Goal: Task Accomplishment & Management: Use online tool/utility

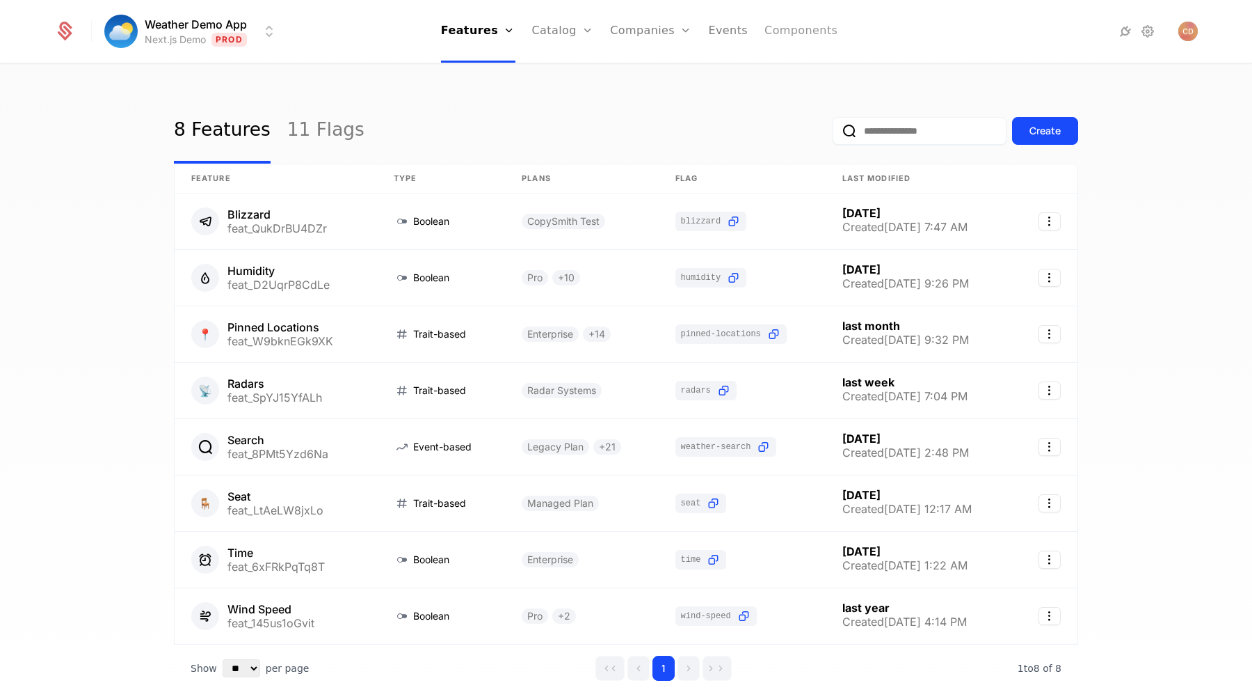
click at [770, 34] on link "Components" at bounding box center [801, 31] width 73 height 63
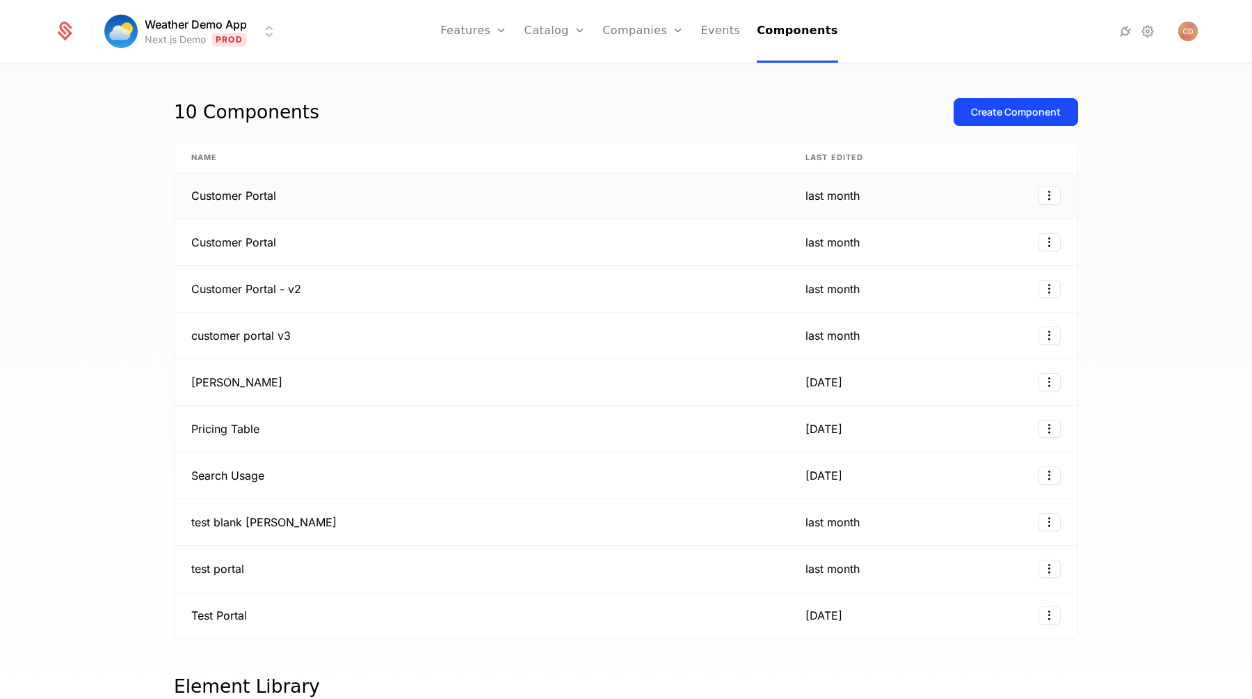
click at [340, 205] on td "Customer Portal" at bounding box center [482, 196] width 614 height 47
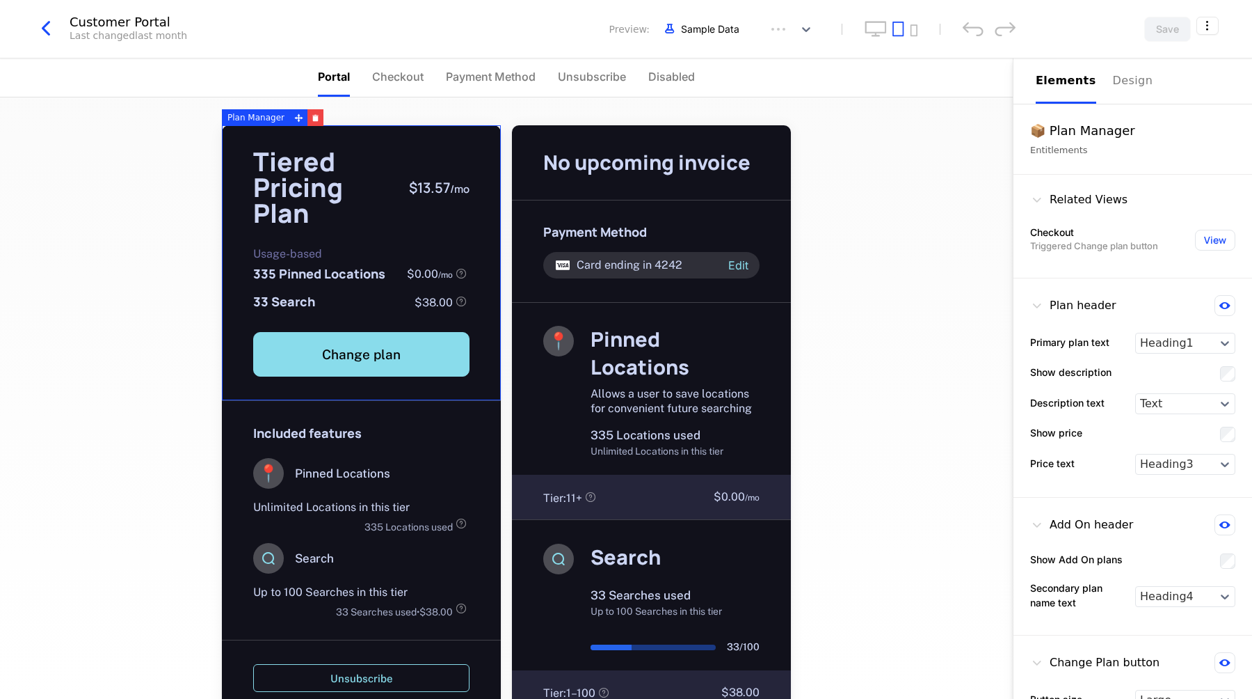
click at [423, 230] on div "Tiered Pricing Plan $13.57 / mo Usage-based 335 Pinned Locations $0.00 / mo 33 …" at bounding box center [361, 263] width 279 height 276
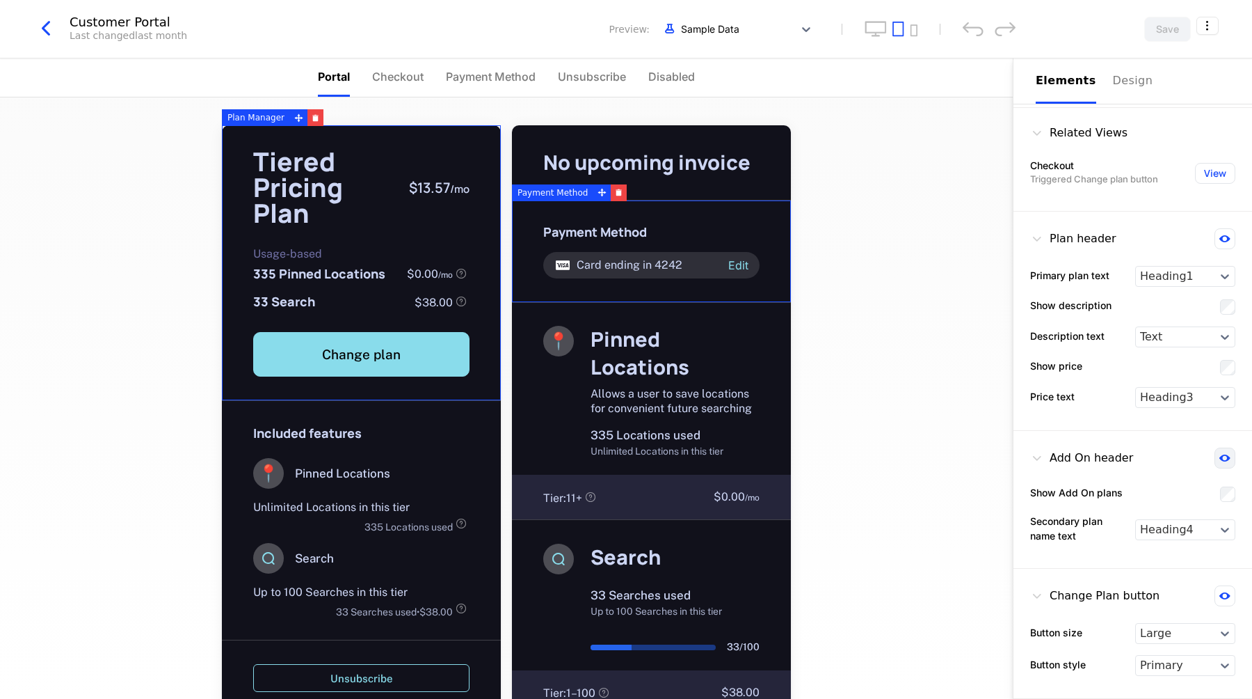
click at [1224, 463] on button at bounding box center [1225, 457] width 21 height 21
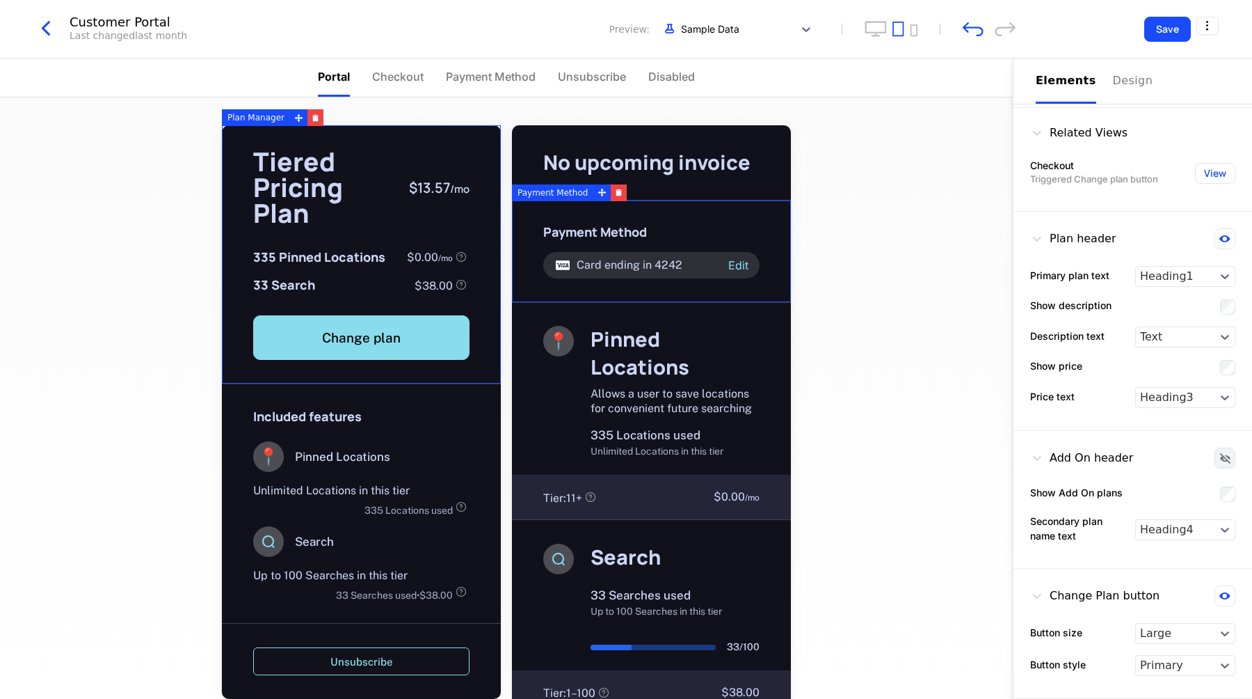
click at [1224, 462] on icon at bounding box center [1225, 458] width 10 height 10
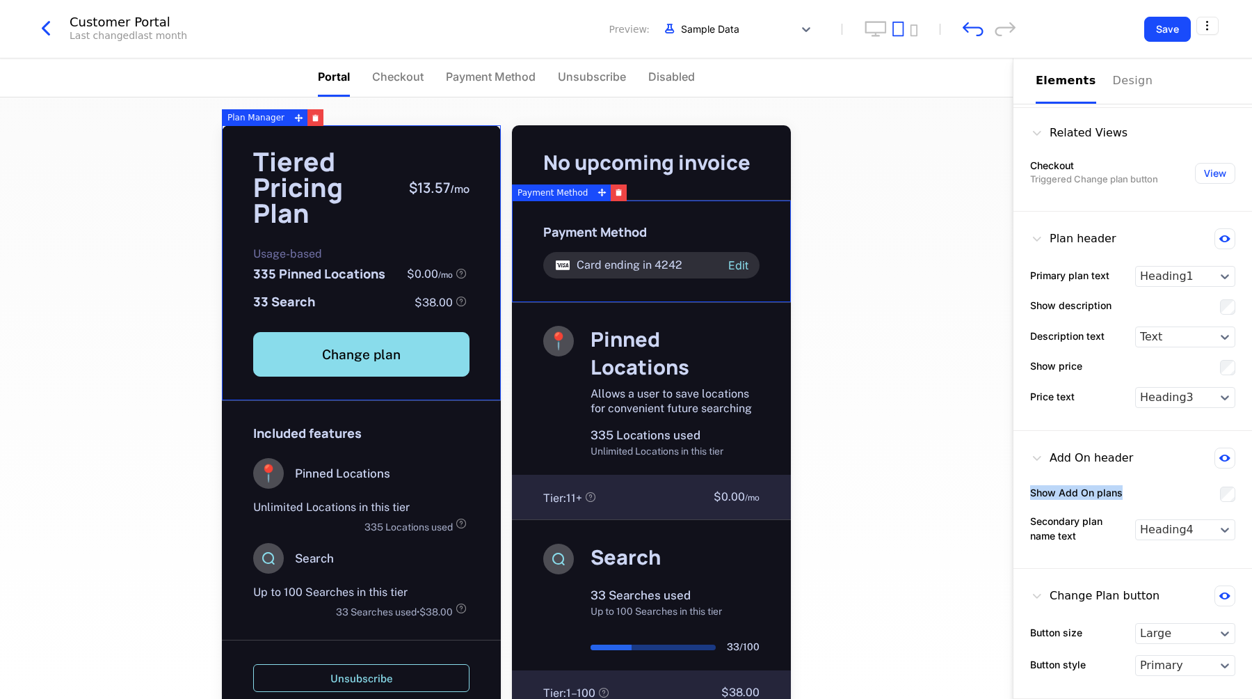
drag, startPoint x: 1030, startPoint y: 488, endPoint x: 1128, endPoint y: 488, distance: 97.4
click at [1128, 488] on div "Show Add On plans" at bounding box center [1132, 493] width 205 height 17
copy label "Show Add On plans"
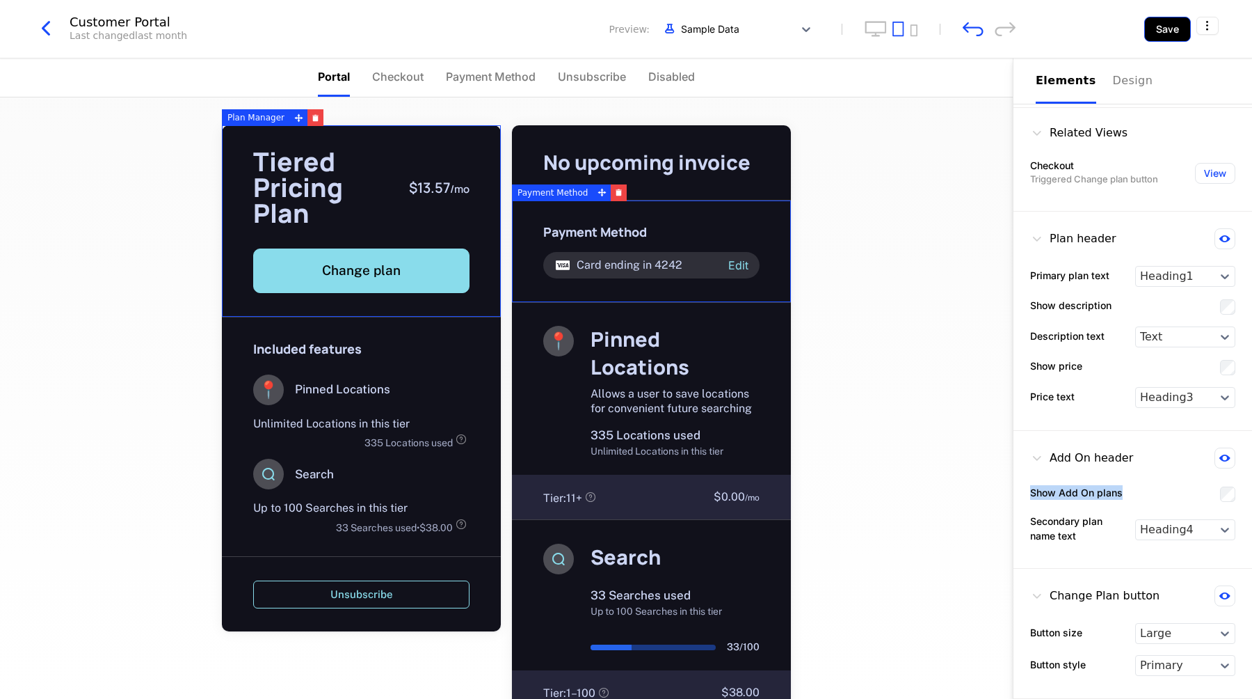
click at [1170, 35] on button "Save" at bounding box center [1168, 29] width 47 height 25
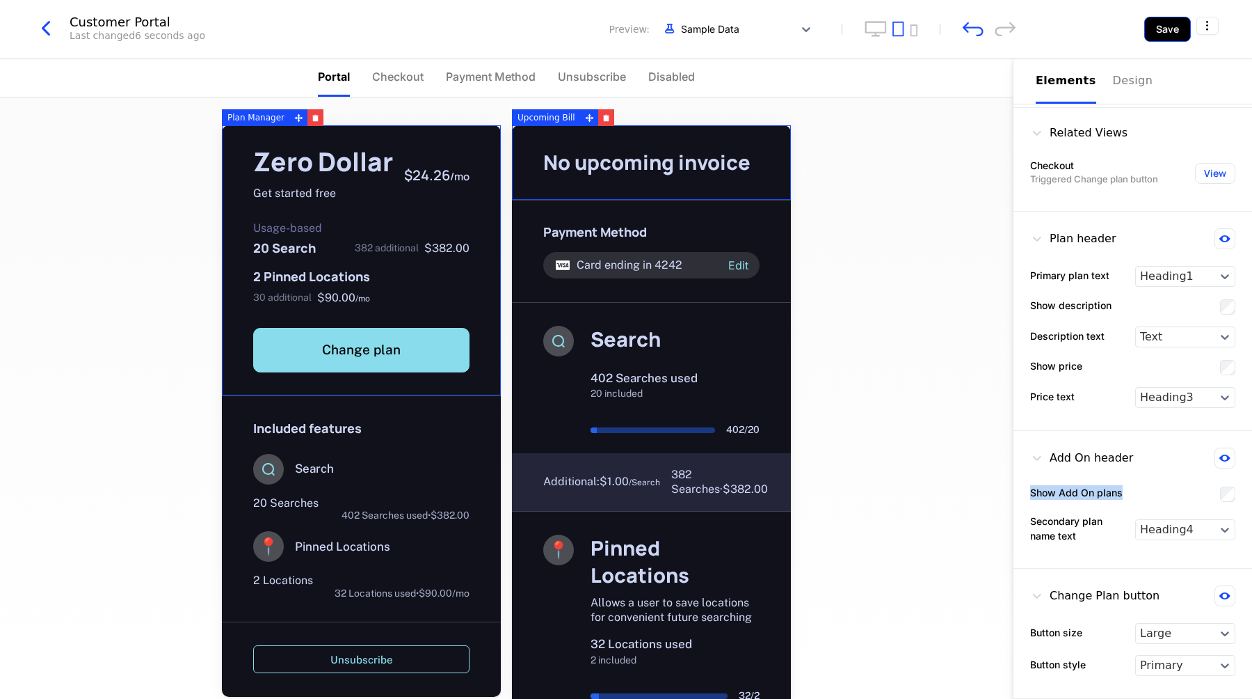
click at [1172, 39] on button "Save" at bounding box center [1168, 29] width 47 height 25
